Goal: Task Accomplishment & Management: Manage account settings

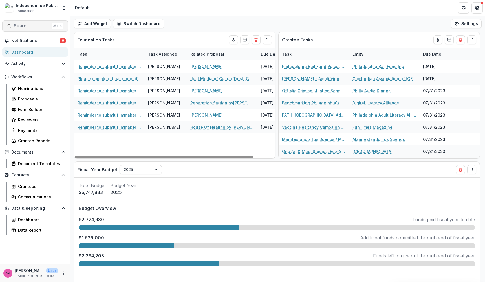
click at [38, 25] on span "Search..." at bounding box center [32, 25] width 36 height 5
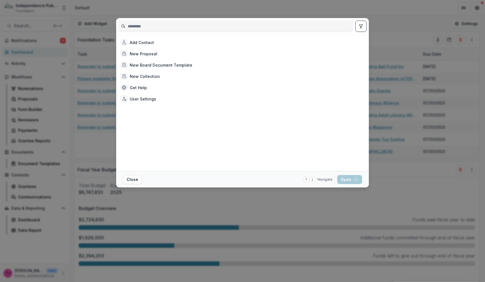
click at [16, 101] on div "Add Contact New Proposal New Board Document Template New Collection Get Help Us…" at bounding box center [242, 141] width 485 height 282
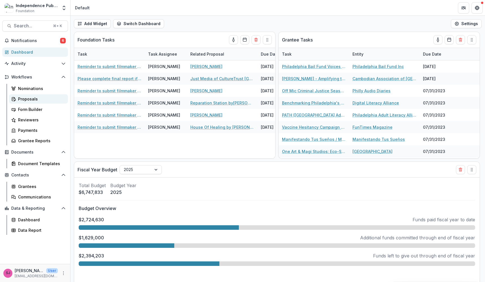
click at [22, 101] on div "Proposals" at bounding box center [40, 99] width 45 height 6
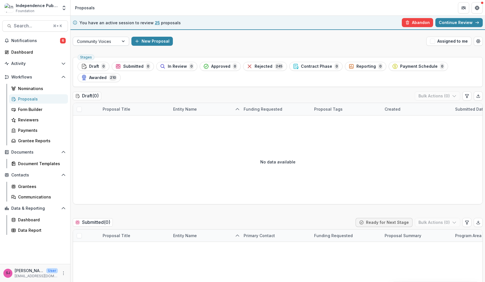
click at [107, 41] on div "Community Voices" at bounding box center [96, 41] width 38 height 6
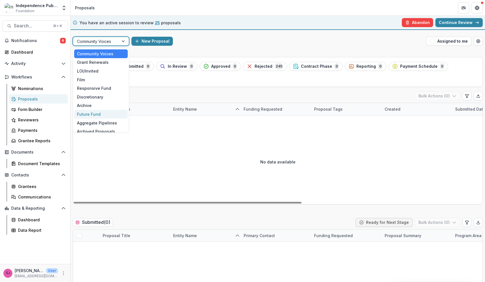
scroll to position [5, 0]
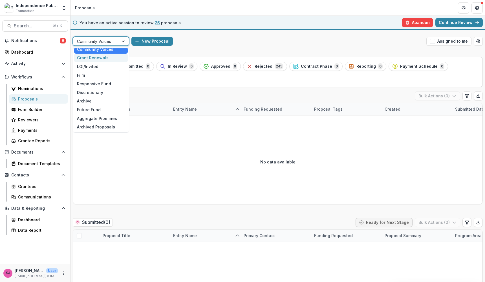
click at [116, 59] on div "Grant Renewals" at bounding box center [101, 58] width 54 height 9
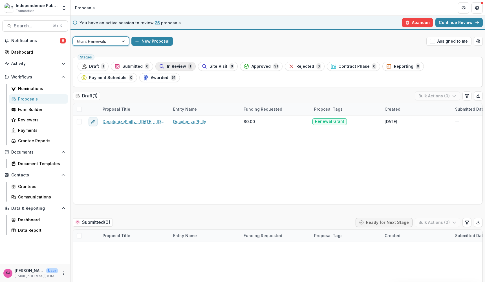
click at [169, 63] on button "In Review 1" at bounding box center [175, 66] width 40 height 9
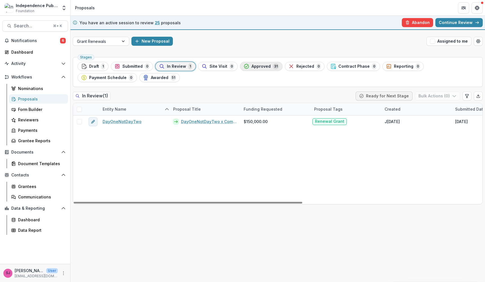
click at [260, 66] on span "Approved" at bounding box center [260, 66] width 19 height 5
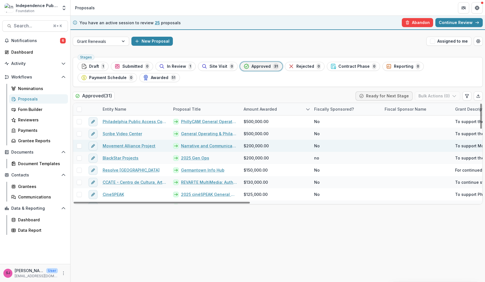
click at [197, 147] on link "Narrative and Communications Capacity for Alliance Building" at bounding box center [209, 146] width 56 height 6
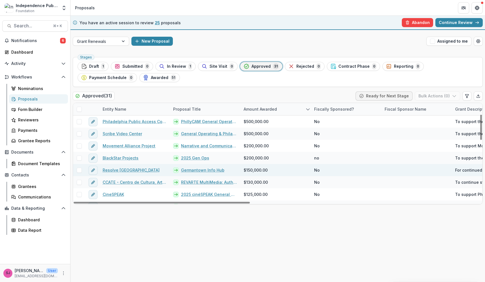
scroll to position [128, 0]
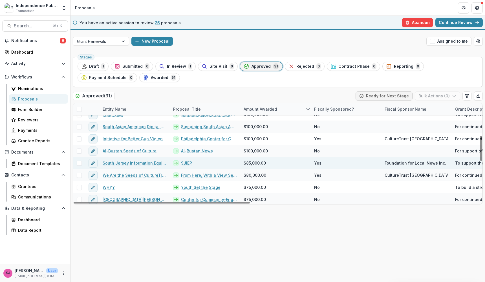
click at [186, 164] on link "SJIEP" at bounding box center [186, 163] width 11 height 6
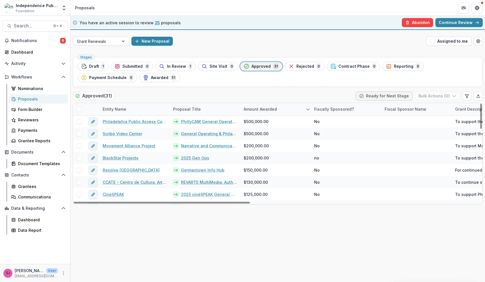
scroll to position [0, 0]
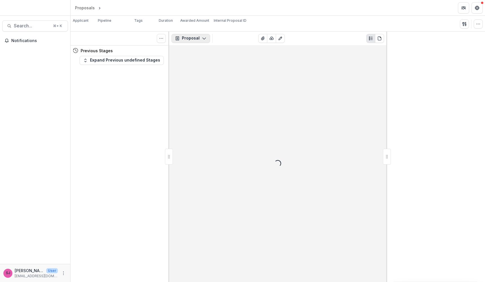
click at [198, 37] on button "Proposal" at bounding box center [190, 38] width 39 height 9
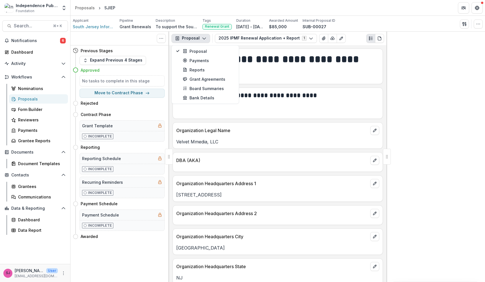
click at [198, 37] on button "Proposal" at bounding box center [190, 38] width 39 height 9
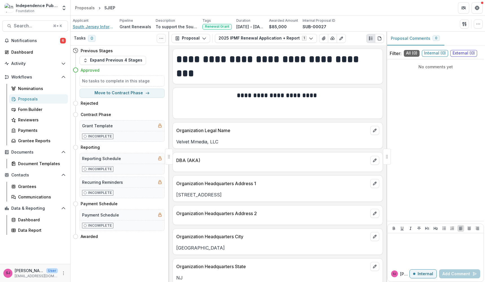
click at [103, 24] on span "South Jersey Information Equity Project" at bounding box center [94, 27] width 42 height 6
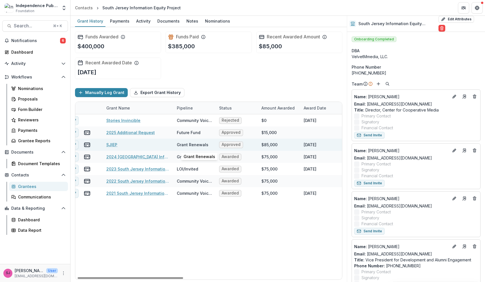
scroll to position [0, 2]
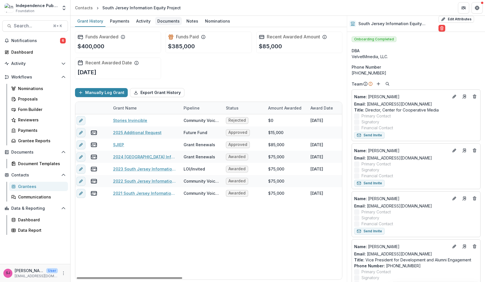
click at [160, 23] on div "Documents" at bounding box center [168, 21] width 27 height 8
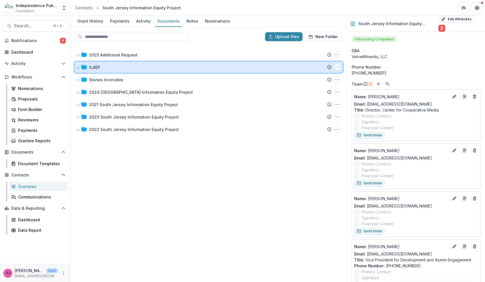
click at [80, 68] on icon at bounding box center [79, 68] width 2 height 2
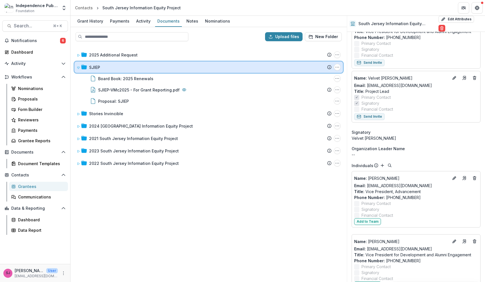
scroll to position [230, 0]
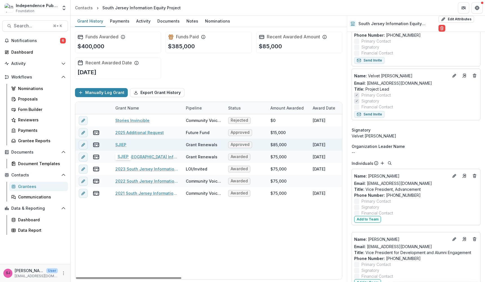
click at [120, 143] on link "SJIEP" at bounding box center [120, 145] width 11 height 6
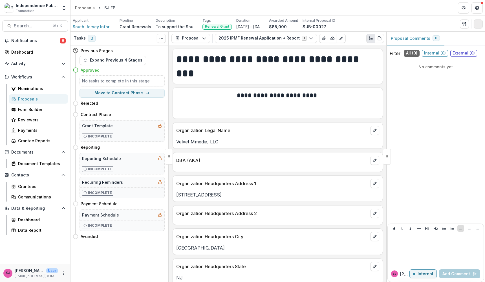
click at [478, 26] on icon "button" at bounding box center [478, 24] width 5 height 5
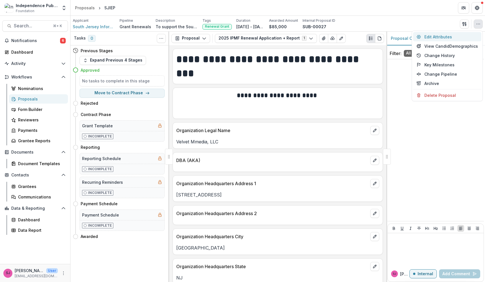
click at [429, 36] on button "Edit Attributes" at bounding box center [447, 36] width 68 height 9
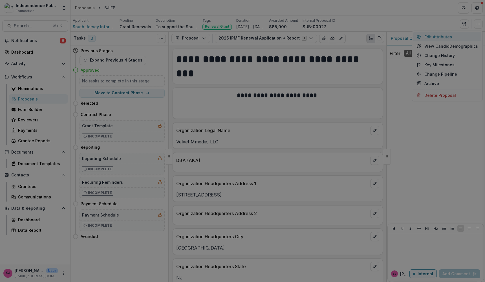
type input "*******"
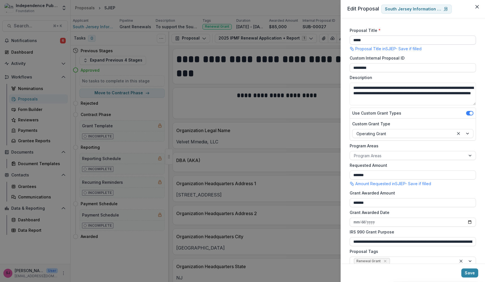
click at [370, 39] on input "*****" at bounding box center [413, 40] width 126 height 9
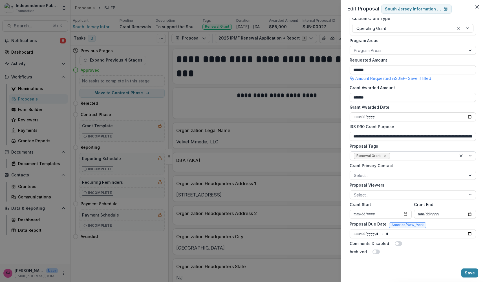
scroll to position [105, 0]
type input "**********"
click at [400, 155] on div at bounding box center [421, 155] width 61 height 7
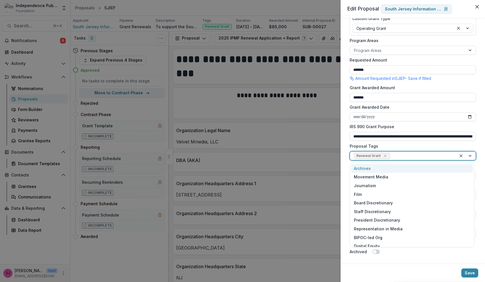
click at [405, 145] on label "Proposal Tags" at bounding box center [411, 146] width 123 height 6
click at [392, 153] on input "Proposal Tags" at bounding box center [391, 156] width 1 height 6
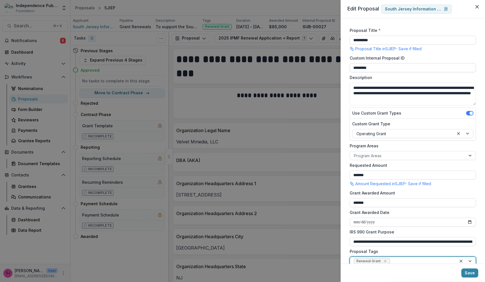
scroll to position [0, 0]
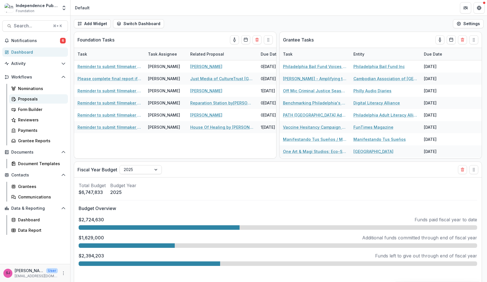
click at [19, 99] on div "Proposals" at bounding box center [40, 99] width 45 height 6
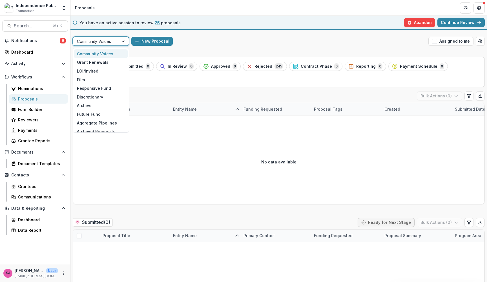
click at [119, 39] on div at bounding box center [124, 41] width 10 height 8
click at [96, 61] on div "Grant Renewals" at bounding box center [101, 62] width 54 height 9
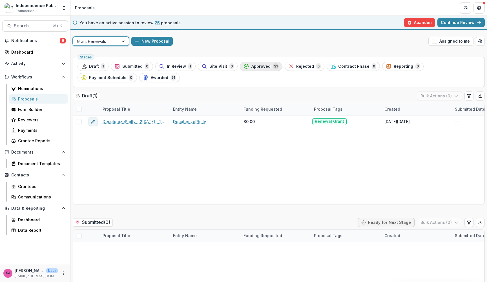
click at [259, 67] on span "Approved" at bounding box center [260, 66] width 19 height 5
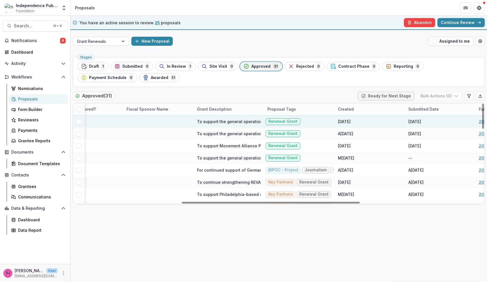
scroll to position [0, 265]
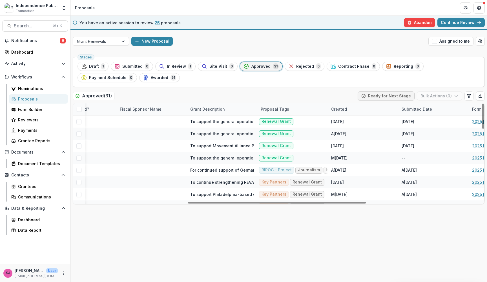
click at [280, 110] on div "Proposal Tags" at bounding box center [274, 109] width 35 height 6
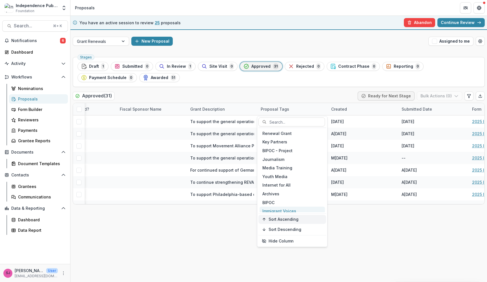
click at [282, 220] on span "Sort Ascending" at bounding box center [284, 219] width 30 height 5
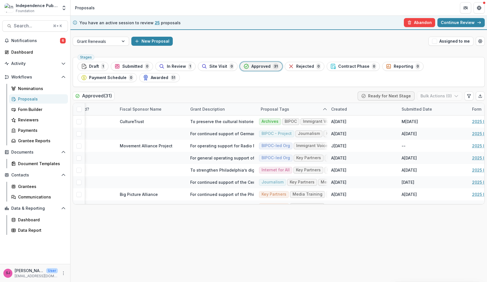
click at [269, 94] on div "Approved ( 31 ) Ready for Next Stage Bulk Actions ( 0 )" at bounding box center [279, 96] width 412 height 11
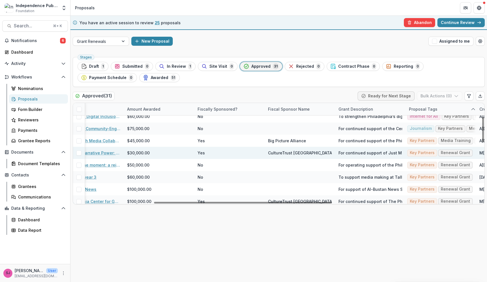
scroll to position [54, 0]
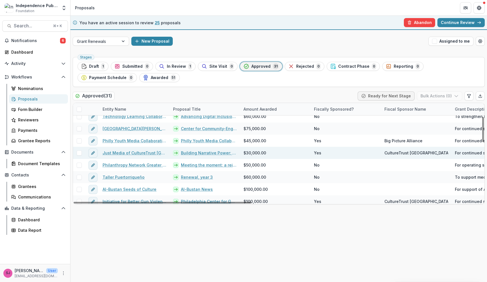
click at [191, 152] on link "Building Narrative Power: Strengthening a Justice-Centered Media Ecosystem in […" at bounding box center [209, 153] width 56 height 6
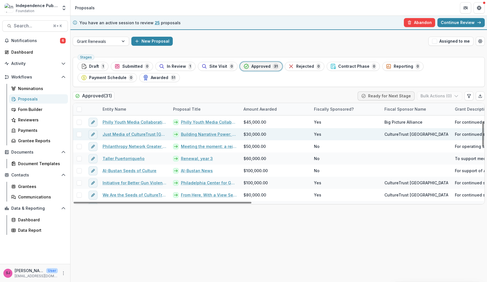
scroll to position [74, 0]
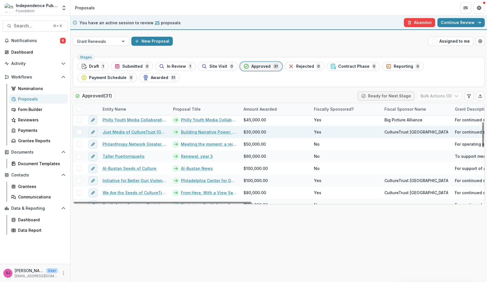
click at [127, 130] on link "Just Media of CultureTrust [GEOGRAPHIC_DATA]" at bounding box center [135, 132] width 64 height 6
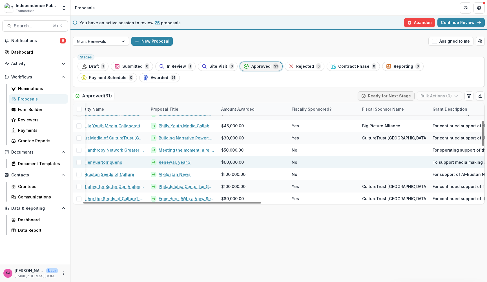
scroll to position [69, 0]
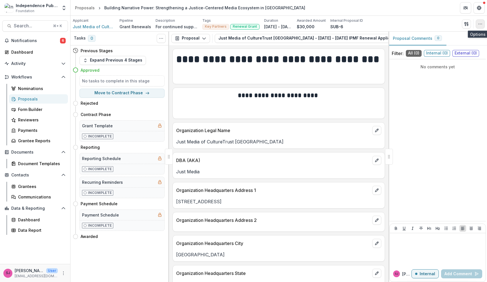
click at [482, 27] on button "button" at bounding box center [480, 23] width 9 height 9
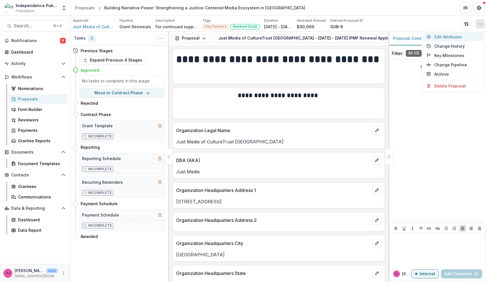
click at [449, 36] on button "Edit Attributes" at bounding box center [453, 36] width 60 height 9
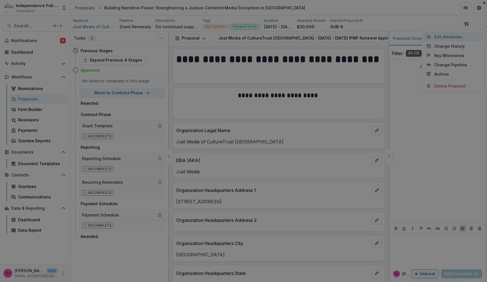
type input "*******"
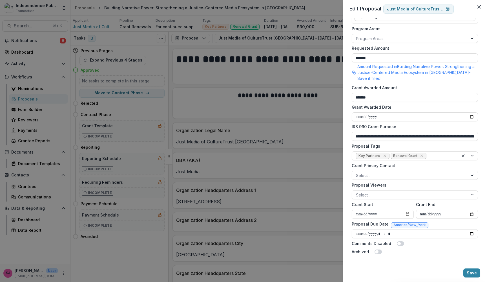
scroll to position [129, 0]
click at [358, 146] on label "Proposal Tags" at bounding box center [413, 146] width 123 height 6
click at [428, 153] on input "Proposal Tags" at bounding box center [428, 156] width 1 height 6
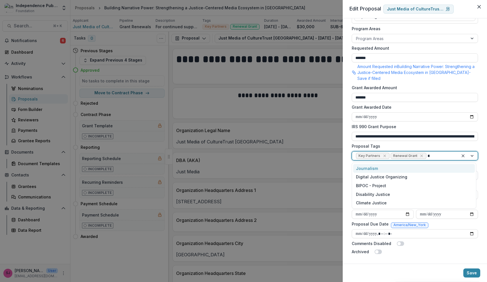
type input "****"
click at [388, 167] on div "Journalism" at bounding box center [414, 168] width 122 height 9
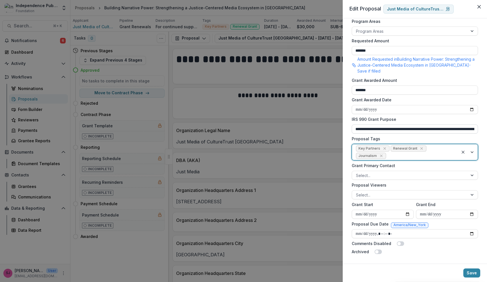
scroll to position [136, 0]
type input "****"
click at [384, 184] on div "BIPOC - Project" at bounding box center [414, 185] width 122 height 9
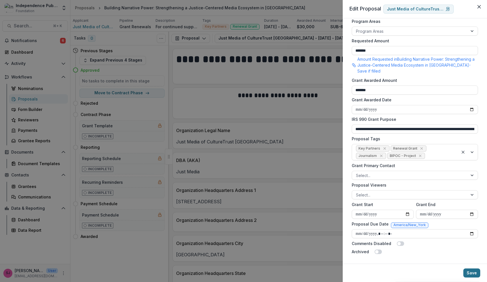
click at [475, 273] on button "Save" at bounding box center [471, 272] width 17 height 9
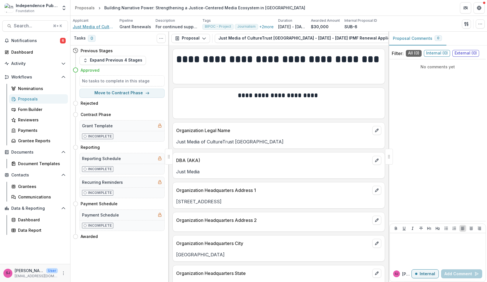
click at [88, 29] on span "Just Media of CultureTrust Greater Philadelphia" at bounding box center [94, 27] width 42 height 6
click at [484, 27] on button "button" at bounding box center [480, 23] width 9 height 9
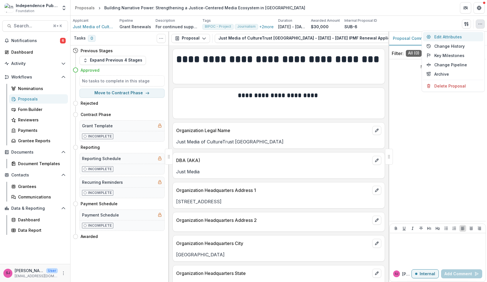
click at [467, 37] on button "Edit Attributes" at bounding box center [453, 36] width 60 height 9
type input "*******"
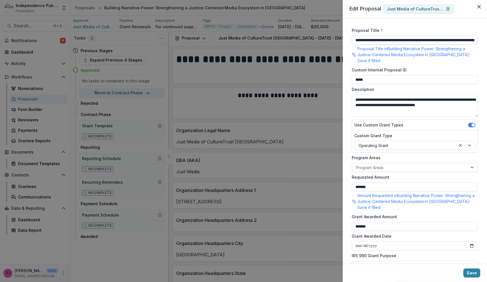
click at [355, 39] on input "**********" at bounding box center [415, 40] width 126 height 9
click at [359, 41] on input "**********" at bounding box center [415, 40] width 126 height 9
click at [386, 37] on input "**********" at bounding box center [415, 40] width 126 height 9
type input "**********"
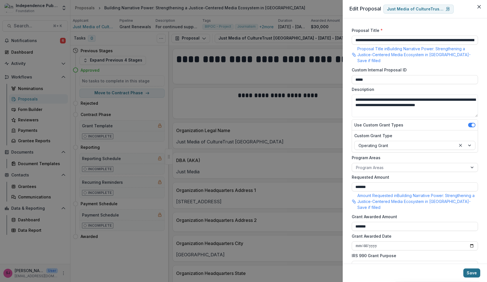
click at [473, 275] on button "Save" at bounding box center [471, 272] width 17 height 9
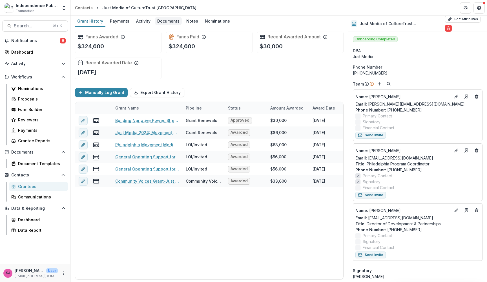
click at [158, 19] on div "Documents" at bounding box center [168, 21] width 27 height 8
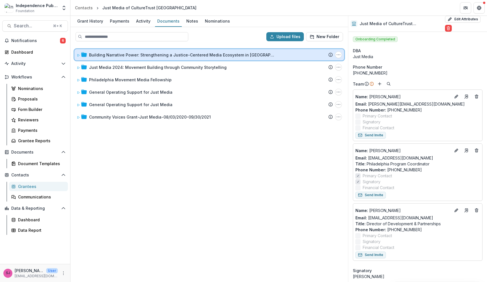
click at [79, 56] on icon at bounding box center [79, 55] width 2 height 2
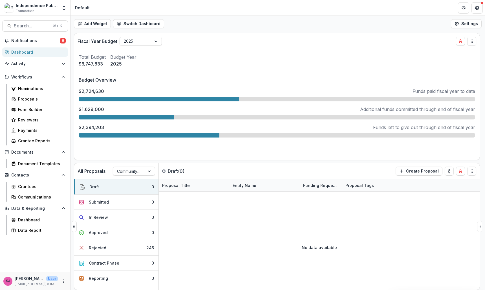
scroll to position [128, 0]
click at [22, 103] on link "Proposals" at bounding box center [38, 98] width 59 height 9
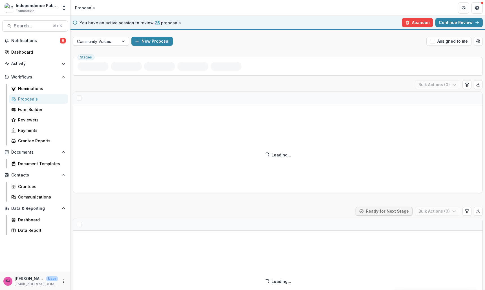
click at [122, 38] on div at bounding box center [124, 41] width 10 height 8
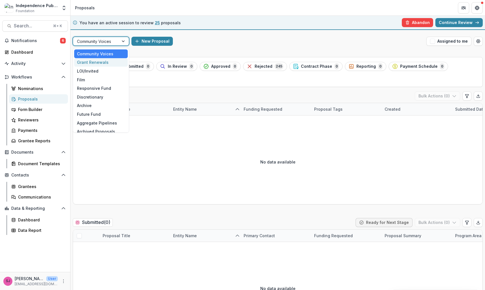
click at [108, 61] on div "Grant Renewals" at bounding box center [101, 62] width 54 height 9
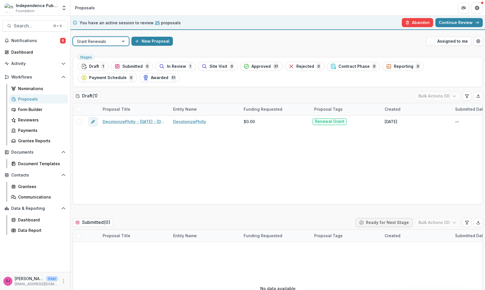
click at [112, 38] on div at bounding box center [96, 41] width 38 height 7
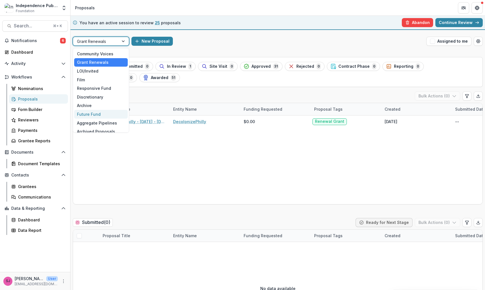
click at [107, 112] on div "Future Fund" at bounding box center [101, 114] width 54 height 9
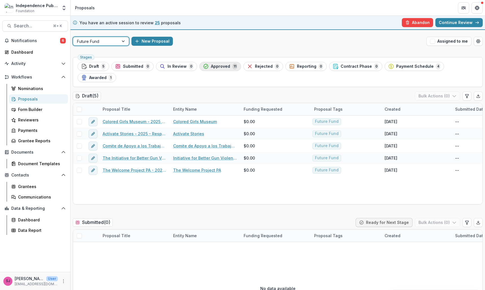
click at [222, 65] on span "Approved" at bounding box center [220, 66] width 19 height 5
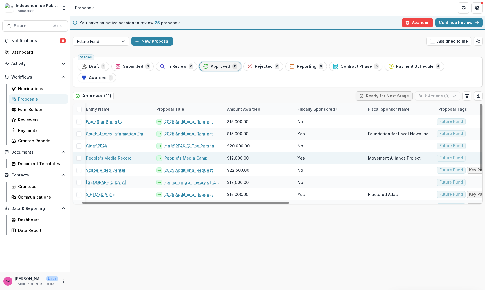
scroll to position [0, 17]
